Goal: Find specific fact: Find specific page/section

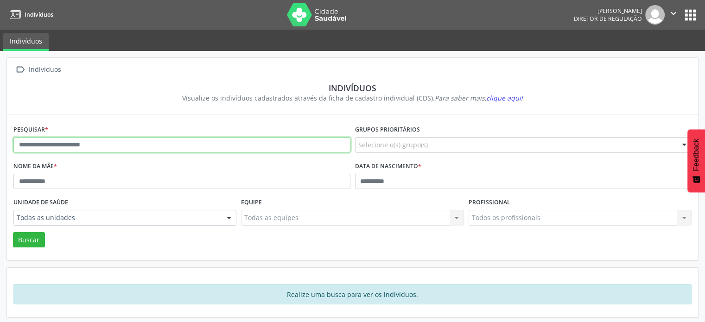
click at [77, 146] on input "text" at bounding box center [181, 145] width 337 height 16
paste input "**********"
type input "**********"
click at [13, 232] on button "Buscar" at bounding box center [29, 240] width 32 height 16
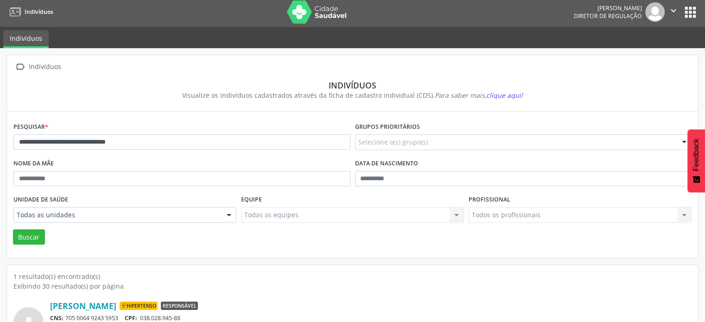
scroll to position [55, 0]
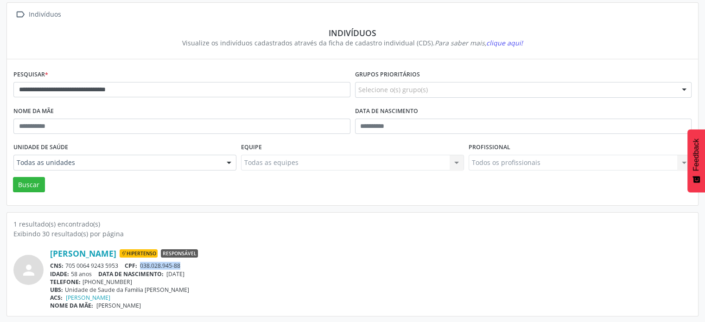
drag, startPoint x: 143, startPoint y: 264, endPoint x: 184, endPoint y: 266, distance: 41.3
click at [184, 266] on div "CNS: 705 0064 9243 5953 CPF: 038.028.945-88" at bounding box center [371, 266] width 642 height 8
copy span "038.028.945-88"
drag, startPoint x: 66, startPoint y: 264, endPoint x: 117, endPoint y: 267, distance: 51.1
click at [117, 267] on div "CNS: 705 0064 9243 5953 CPF: 038.028.945-88" at bounding box center [371, 266] width 642 height 8
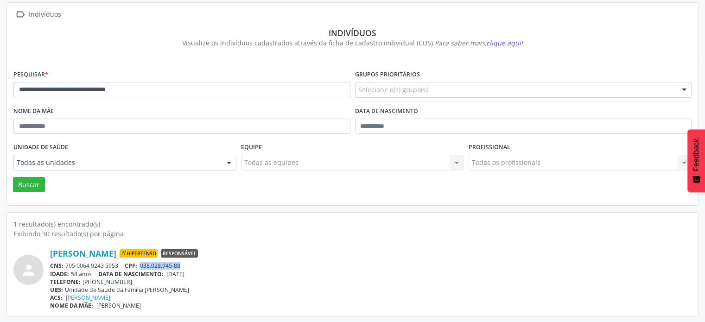
copy div "705 0064 9243 5953"
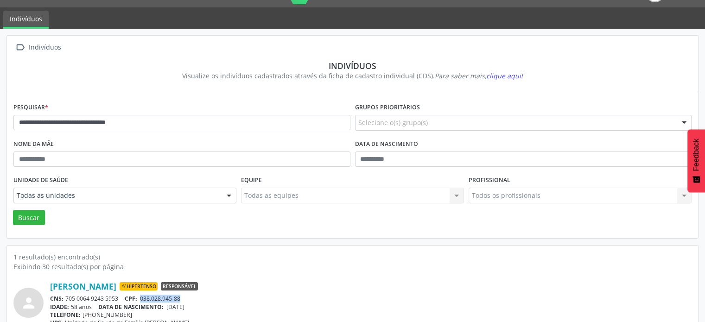
scroll to position [0, 0]
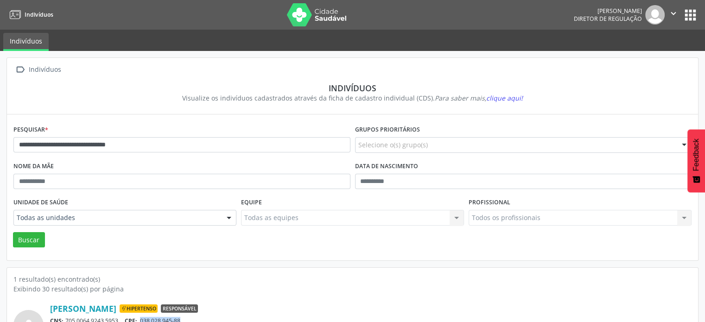
click at [693, 7] on button "apps" at bounding box center [690, 15] width 16 height 16
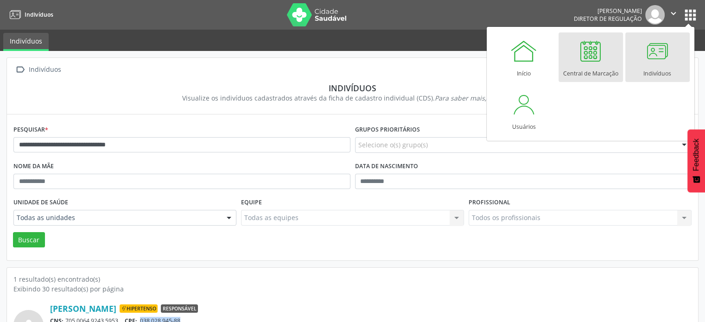
click at [607, 52] on link "Central de Marcação" at bounding box center [591, 57] width 64 height 50
